Goal: Transaction & Acquisition: Subscribe to service/newsletter

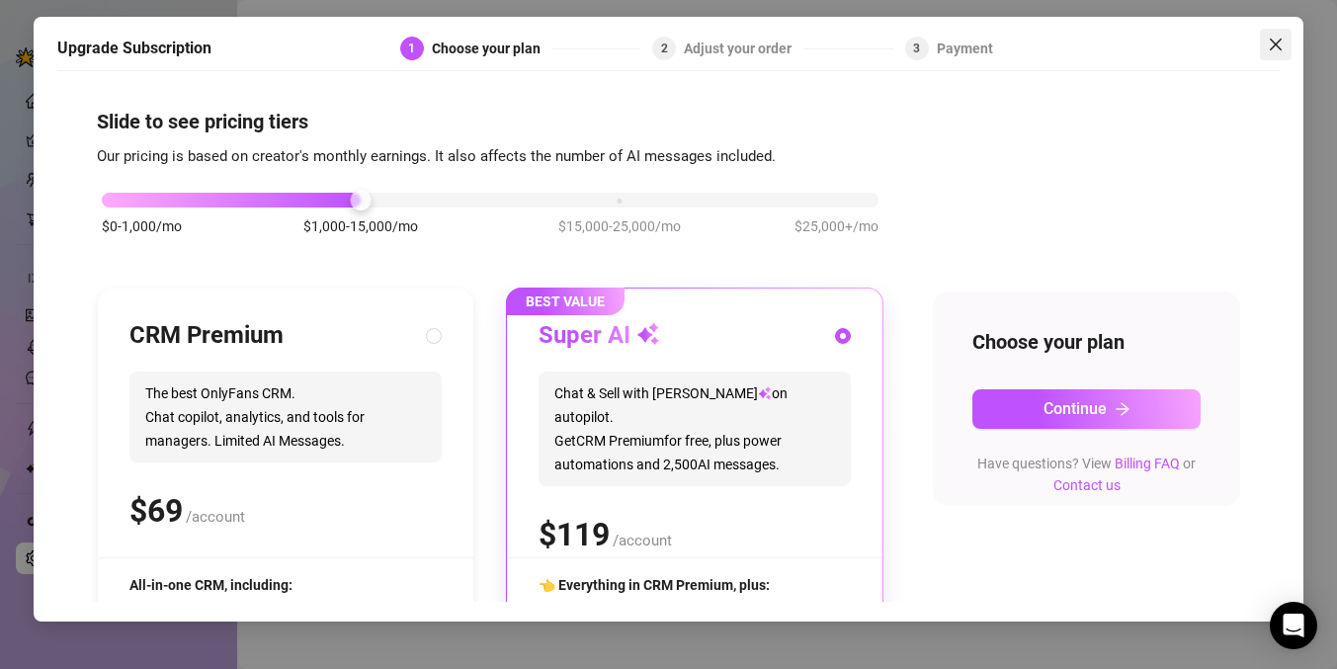
click at [1269, 49] on icon "close" at bounding box center [1276, 45] width 16 height 16
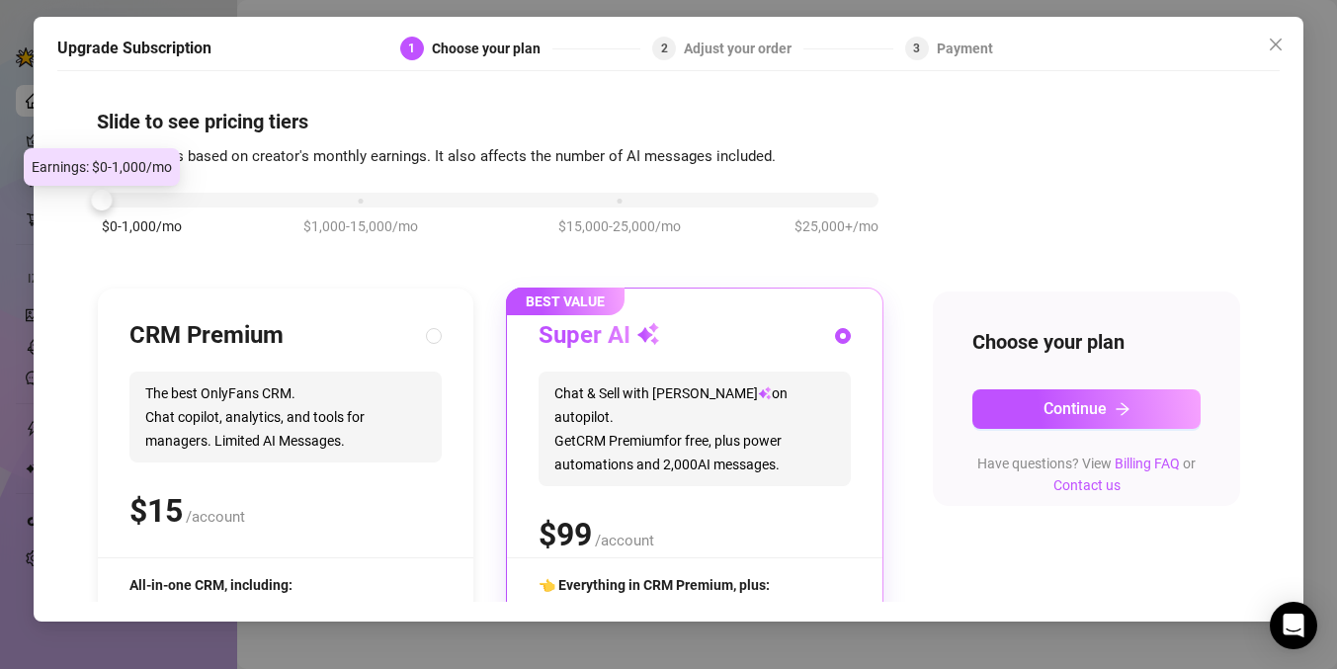
drag, startPoint x: 365, startPoint y: 206, endPoint x: 124, endPoint y: 192, distance: 241.5
click at [124, 192] on div "$0-1,000/mo $1,000-15,000/mo $15,000-25,000/mo $25,000+/mo" at bounding box center [490, 195] width 777 height 12
click at [833, 375] on span "Chat & Sell with Izzy on autopilot. Get CRM Premium for free, plus power automa…" at bounding box center [694, 429] width 312 height 115
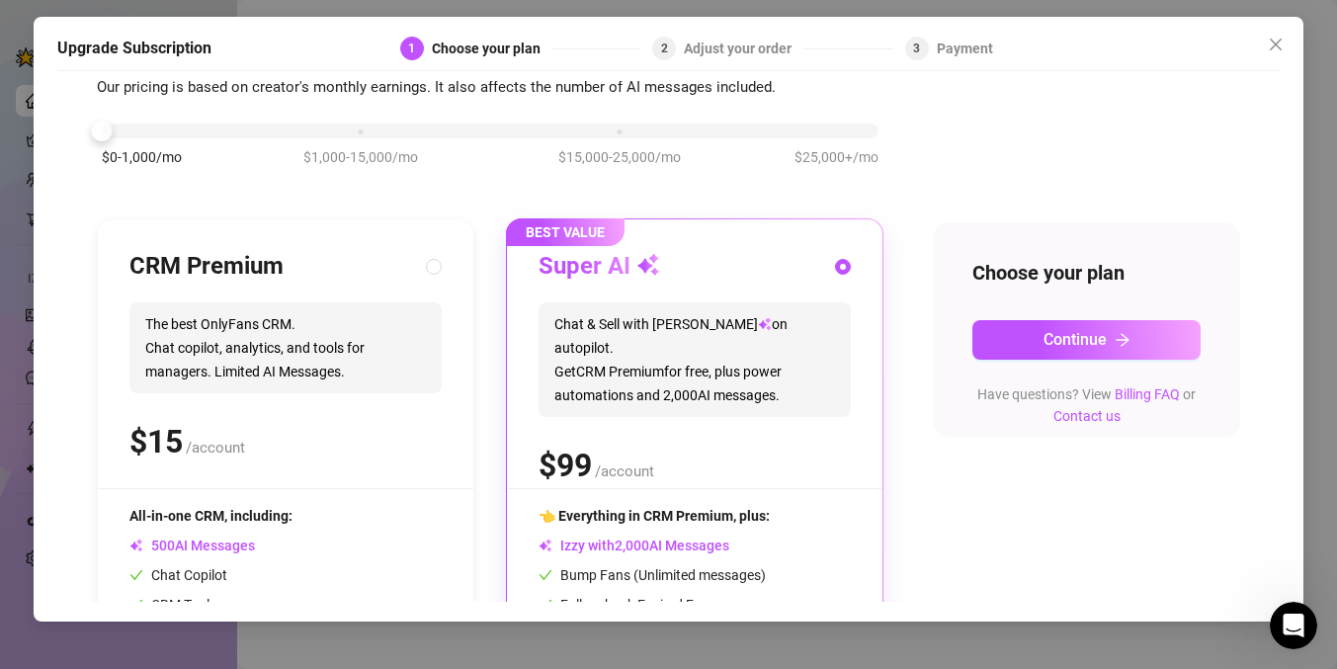
scroll to position [118, 0]
